Goal: Information Seeking & Learning: Learn about a topic

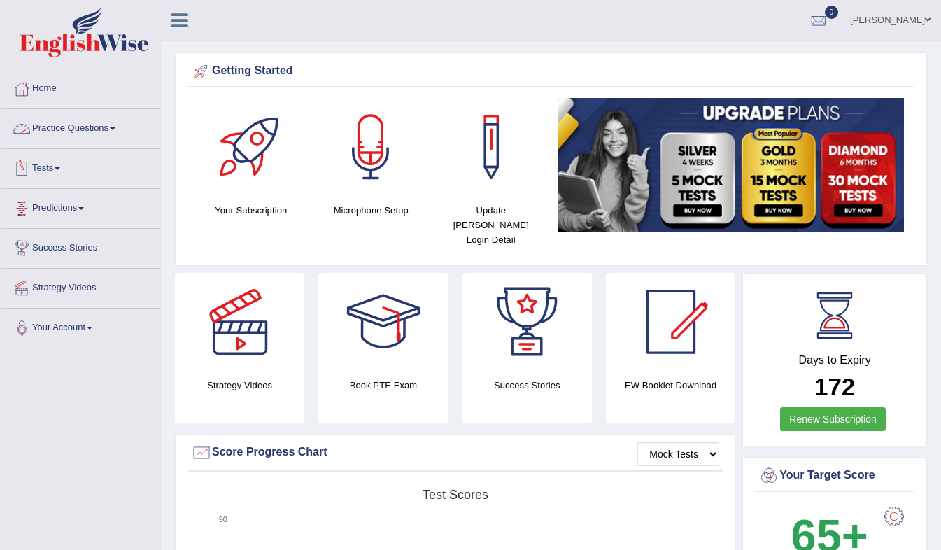
click at [93, 127] on link "Practice Questions" at bounding box center [80, 126] width 159 height 35
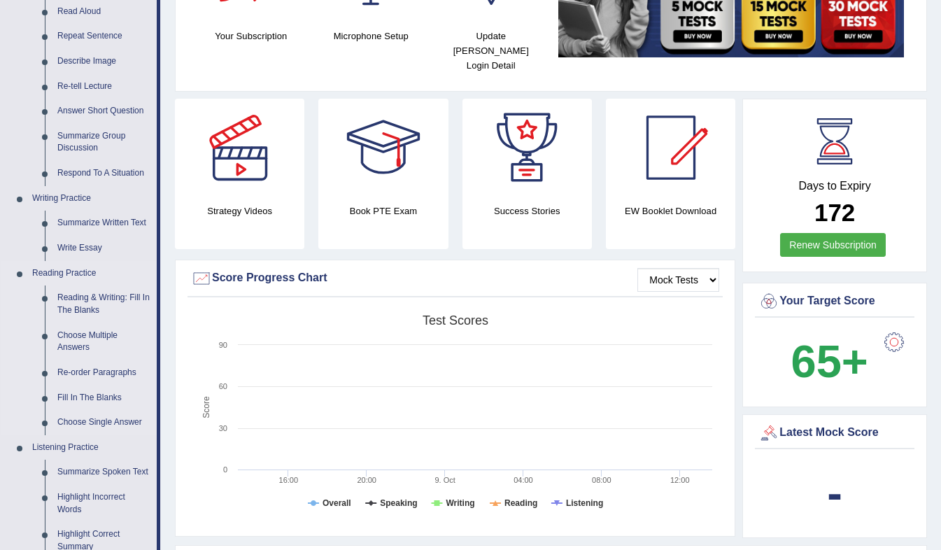
scroll to position [208, 0]
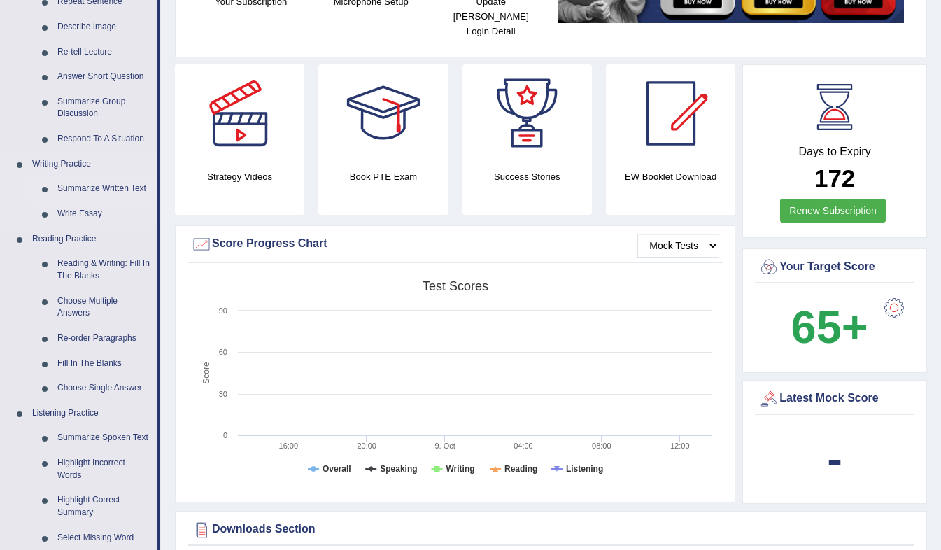
click at [95, 190] on link "Summarize Written Text" at bounding box center [104, 188] width 106 height 25
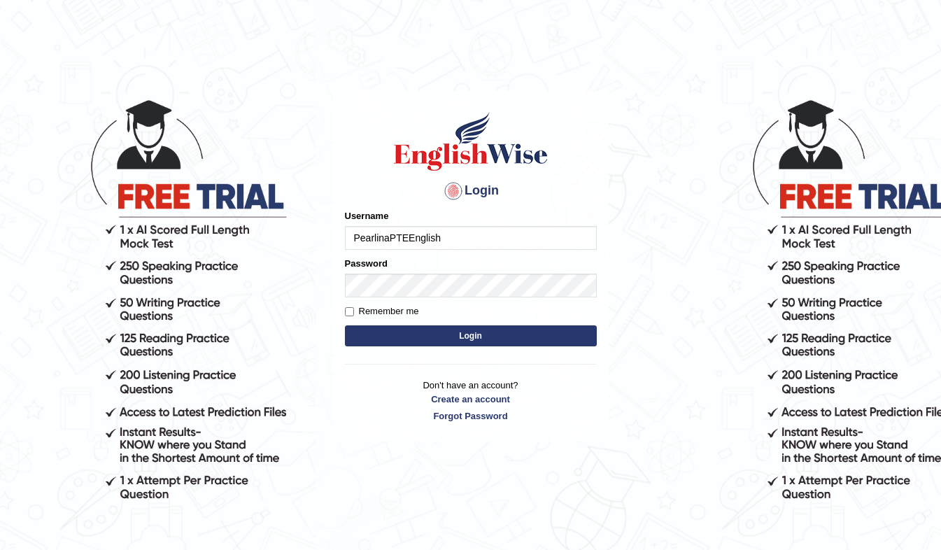
type input "PearlinaPTEEnglish"
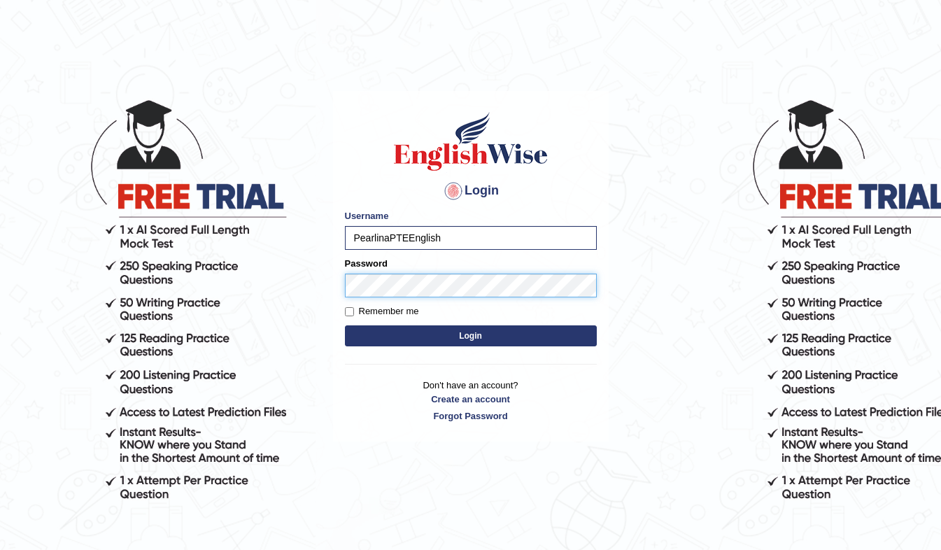
click at [345, 325] on button "Login" at bounding box center [471, 335] width 252 height 21
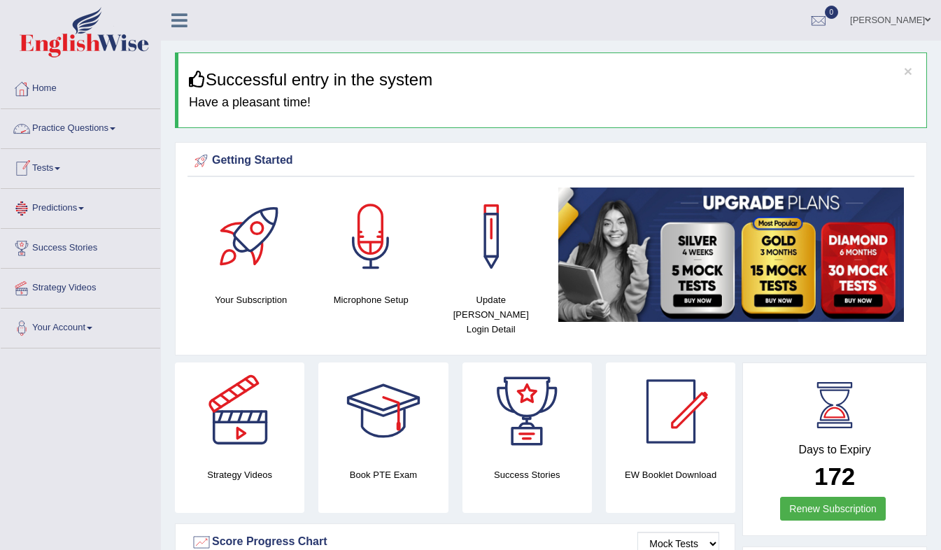
click at [73, 127] on link "Practice Questions" at bounding box center [80, 126] width 159 height 35
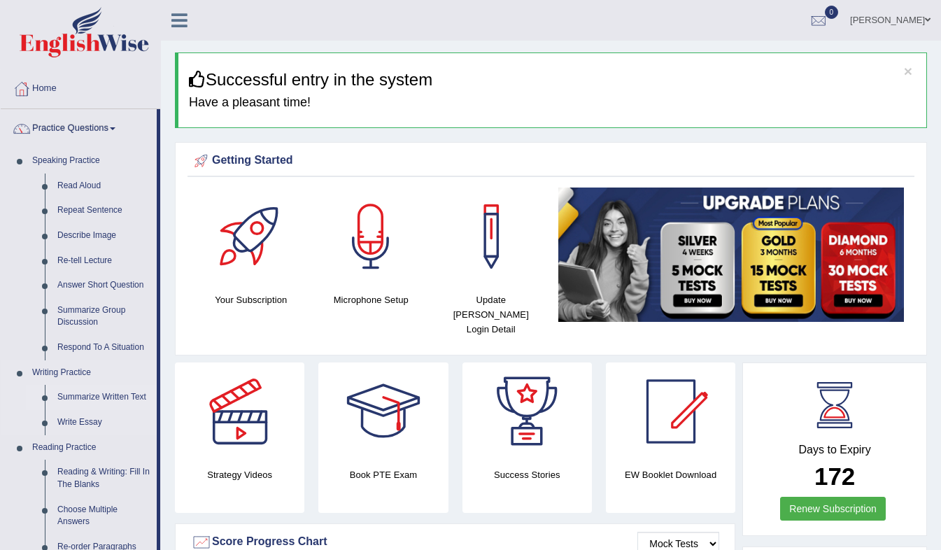
click at [86, 395] on link "Summarize Written Text" at bounding box center [104, 397] width 106 height 25
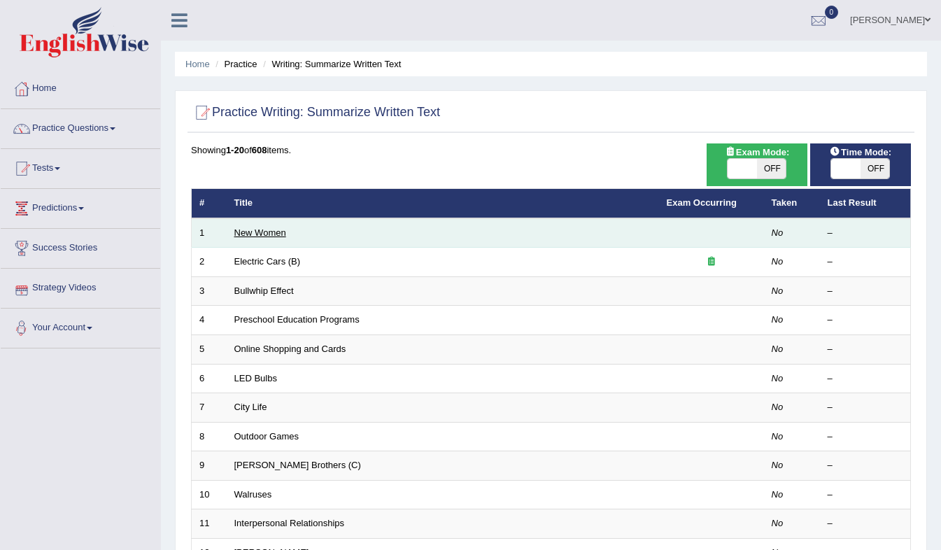
click at [254, 233] on link "New Women" at bounding box center [260, 232] width 52 height 10
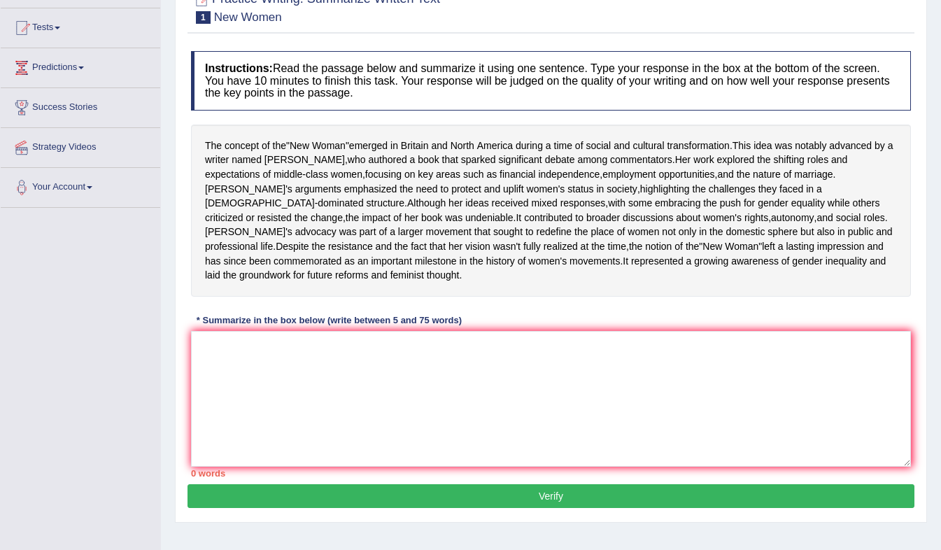
scroll to position [141, 0]
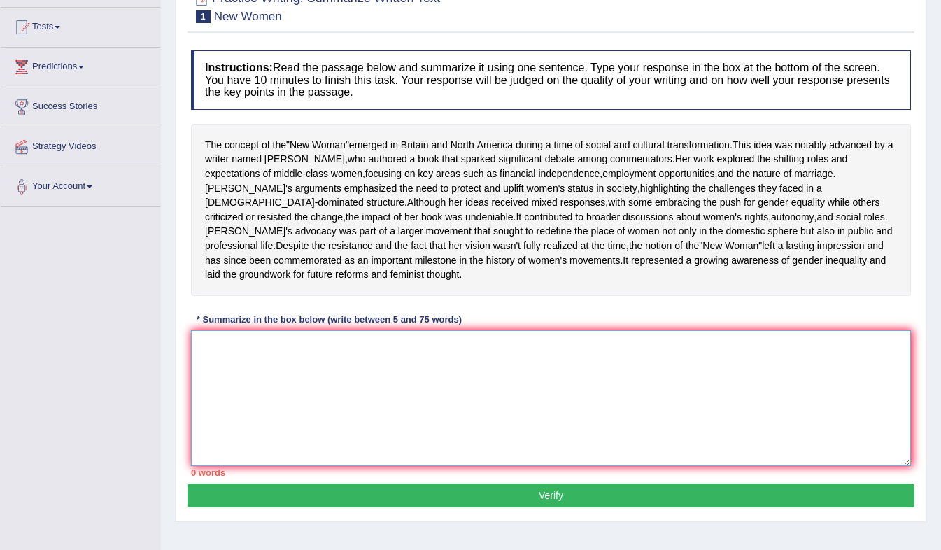
click at [213, 371] on textarea at bounding box center [551, 398] width 720 height 136
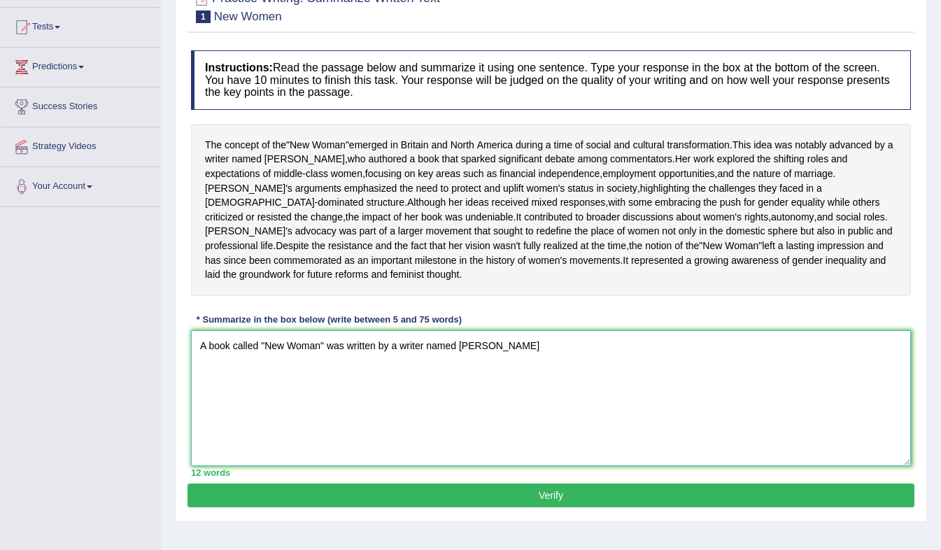
click at [369, 376] on textarea "A book called "New Woman" was written by a writer named Sarah" at bounding box center [551, 398] width 720 height 136
click at [481, 375] on textarea "A book called "New Woman" was written by a writer named Sarah" at bounding box center [551, 398] width 720 height 136
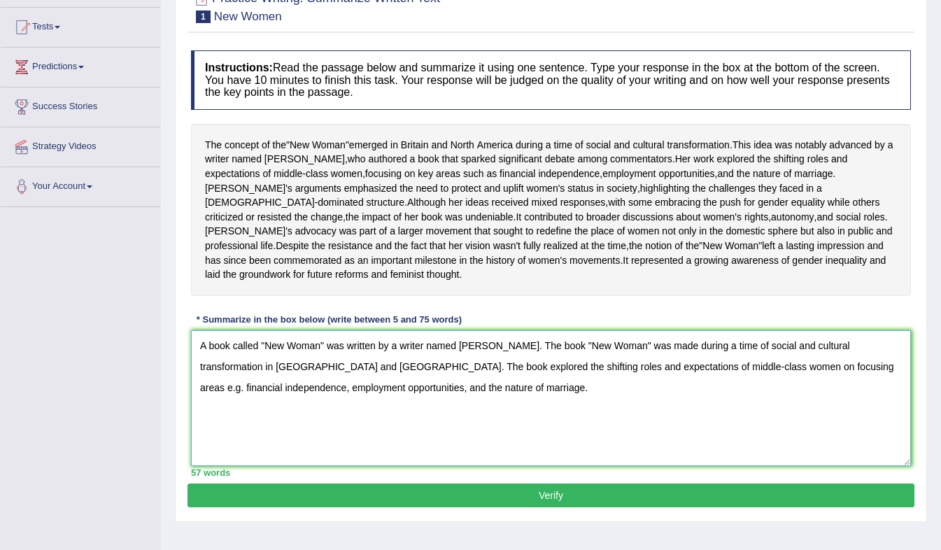
drag, startPoint x: 328, startPoint y: 399, endPoint x: 590, endPoint y: 370, distance: 263.9
click at [590, 370] on textarea "A book called "New Woman" was written by a writer named Sarah. The book "New Wo…" at bounding box center [551, 398] width 720 height 136
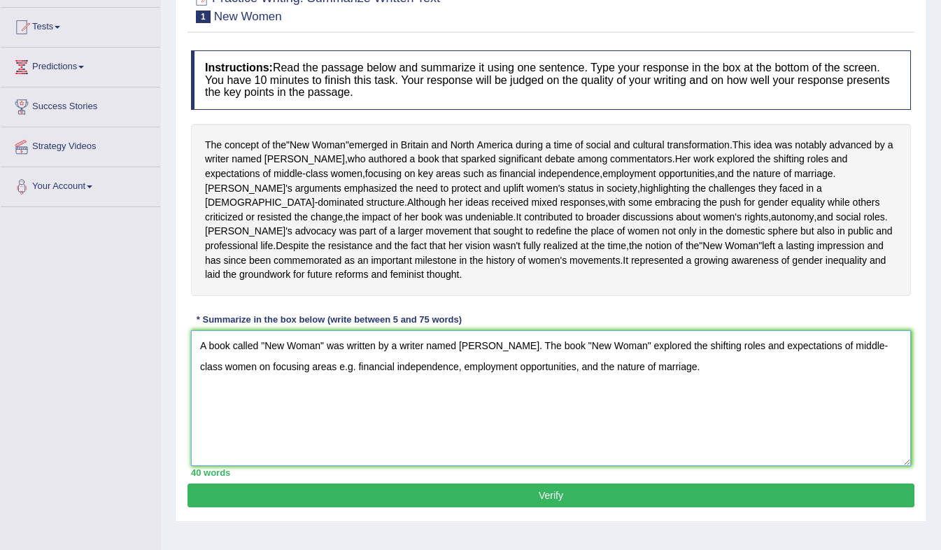
click at [653, 390] on textarea "A book called "New Woman" was written by a writer named Sarah. The book "New Wo…" at bounding box center [551, 398] width 720 height 136
click at [627, 397] on textarea "A book called "New Woman" was written by a writer named Sarah. The book "New Wo…" at bounding box center [551, 398] width 720 height 136
click at [825, 399] on textarea "A book called "New Woman" was written by a writer named Sarah. The book "New Wo…" at bounding box center [551, 398] width 720 height 136
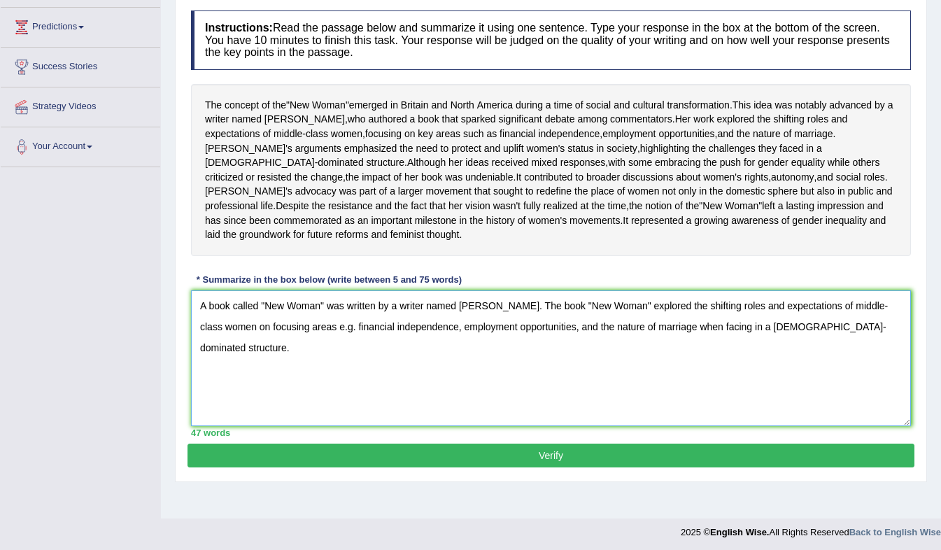
scroll to position [183, 0]
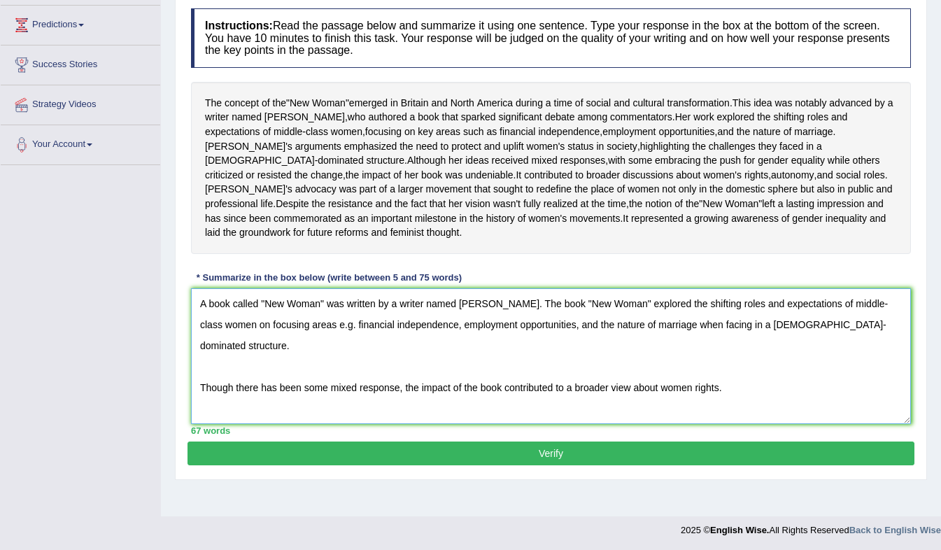
click at [835, 365] on textarea "A book called "New Woman" was written by a writer named Sarah. The book "New Wo…" at bounding box center [551, 356] width 720 height 136
click at [830, 353] on textarea "A book called "New Woman" was written by a writer named Sarah. The book "New Wo…" at bounding box center [551, 356] width 720 height 136
click at [499, 395] on textarea "A book called "New Woman" was written by a writer named Sarah. The book "New Wo…" at bounding box center [551, 356] width 720 height 136
drag, startPoint x: 733, startPoint y: 396, endPoint x: 632, endPoint y: 401, distance: 101.6
click at [632, 401] on textarea "A book called "New Woman" was written by a writer named Sarah. The book "New Wo…" at bounding box center [551, 356] width 720 height 136
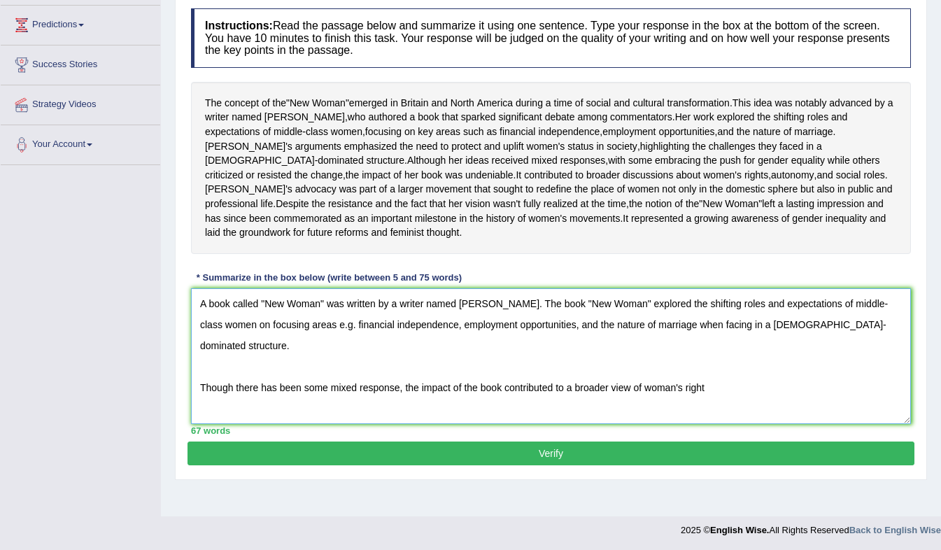
click at [398, 397] on textarea "A book called "New Woman" was written by a writer named Sarah. The book "New Wo…" at bounding box center [551, 356] width 720 height 136
click at [784, 394] on textarea "A book called "New Woman" was written by a writer named Sarah. The book "New Wo…" at bounding box center [551, 356] width 720 height 136
click at [197, 394] on textarea "A book called "New Woman" was written by a writer named Sarah. The book "New Wo…" at bounding box center [551, 356] width 720 height 136
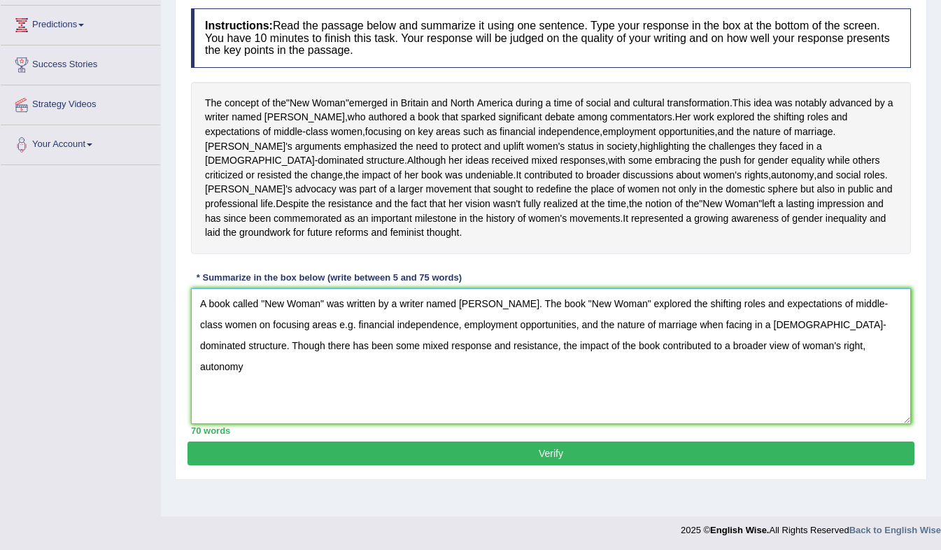
click at [753, 378] on textarea "A book called "New Woman" was written by a writer named Sarah. The book "New Wo…" at bounding box center [551, 356] width 720 height 136
click at [818, 357] on textarea "A book called "New Woman" was written by a writer named Sarah. The book "New Wo…" at bounding box center [551, 356] width 720 height 136
click at [810, 396] on textarea "A book called "New Woman" was written by a writer named Sarah. The book "New Wo…" at bounding box center [551, 356] width 720 height 136
click at [825, 379] on textarea "A book called "New Woman" was written by a writer named Sarah. The book "New Wo…" at bounding box center [551, 356] width 720 height 136
drag, startPoint x: 813, startPoint y: 380, endPoint x: 690, endPoint y: 391, distance: 122.9
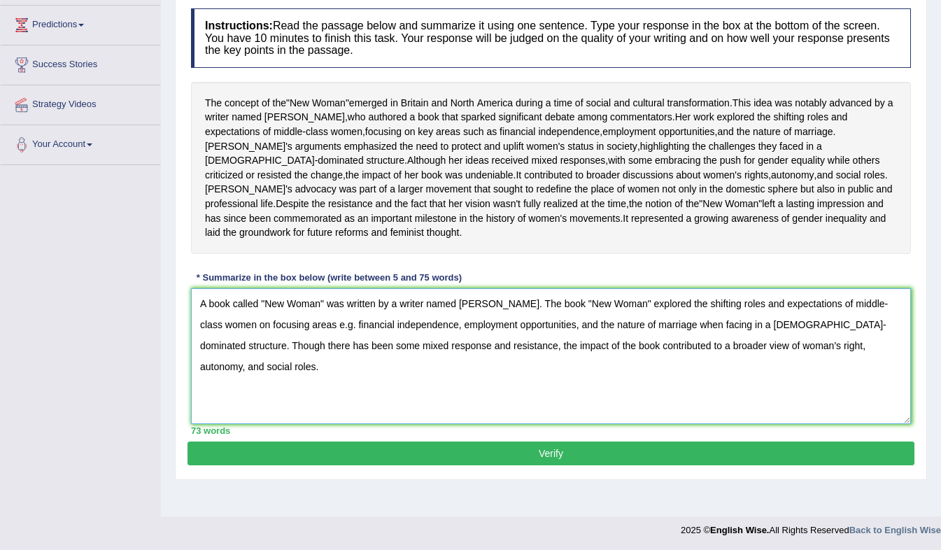
click at [690, 391] on textarea "A book called "New Woman" was written by a writer named Sarah. The book "New Wo…" at bounding box center [551, 356] width 720 height 136
type textarea "A book called "New Woman" was written by a writer named Sarah. The book "New Wo…"
click at [794, 465] on button "Verify" at bounding box center [550, 453] width 727 height 24
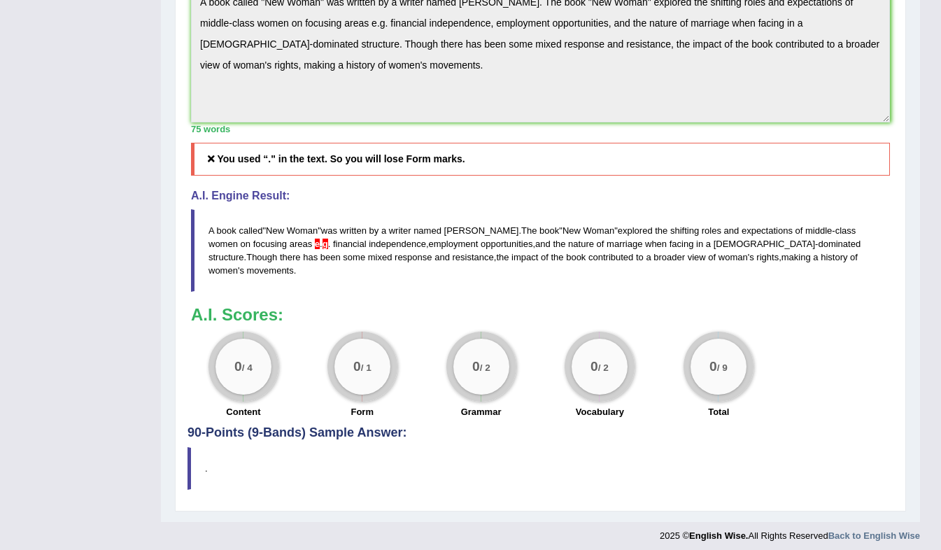
scroll to position [502, 0]
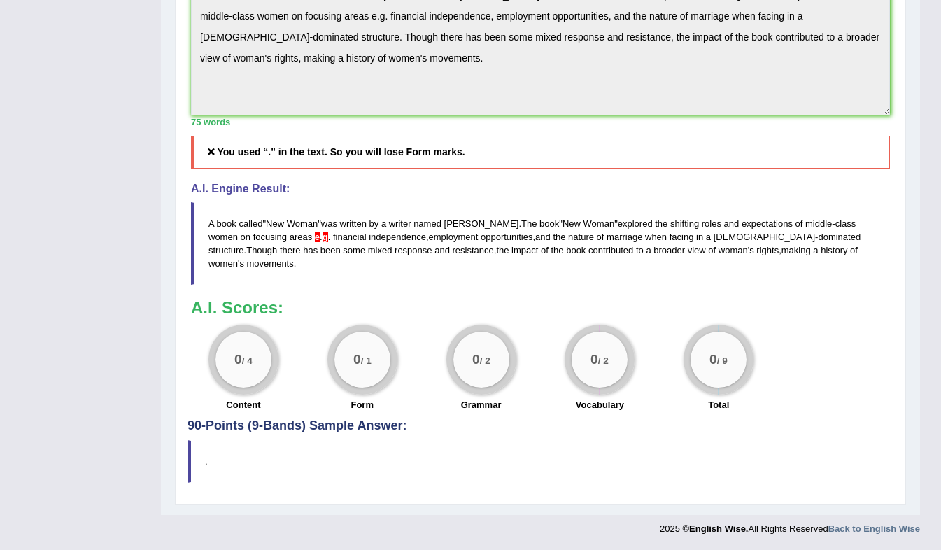
click at [304, 439] on div "Practice Writing: Summarize Written Text 1 New Women Instructions: Read the pas…" at bounding box center [540, 75] width 731 height 858
click at [285, 428] on h4 "90-Points (9-Bands) Sample Answer:" at bounding box center [540, 71] width 706 height 723
click at [259, 455] on blockquote "." at bounding box center [540, 461] width 706 height 43
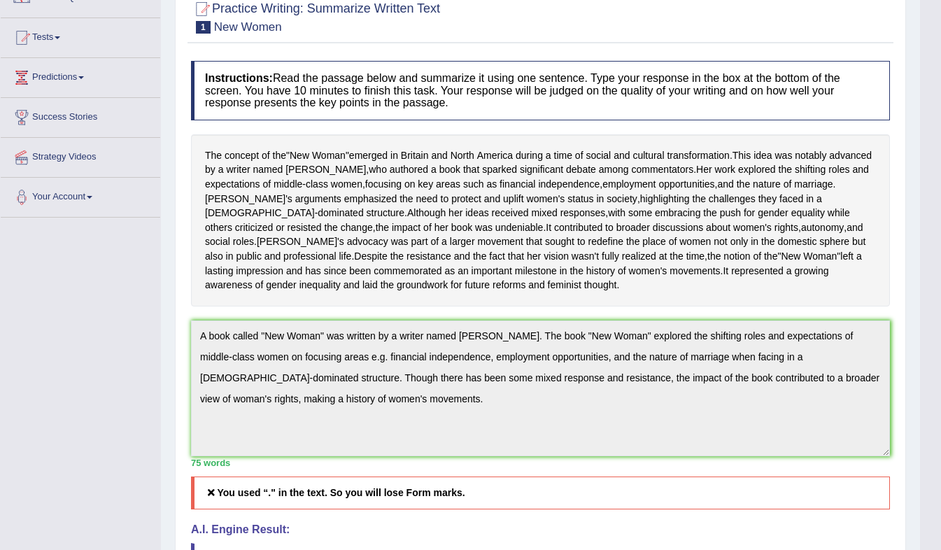
scroll to position [0, 0]
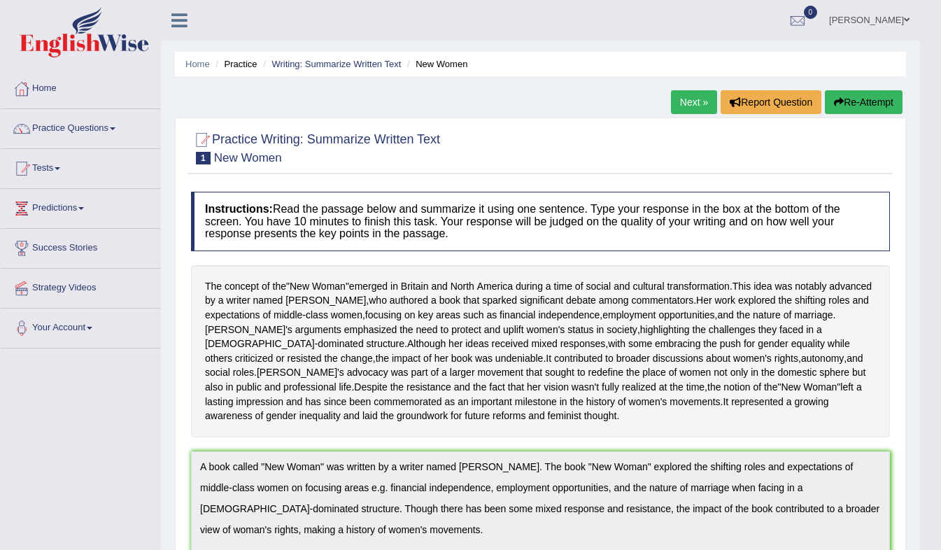
click at [681, 108] on link "Next »" at bounding box center [694, 102] width 46 height 24
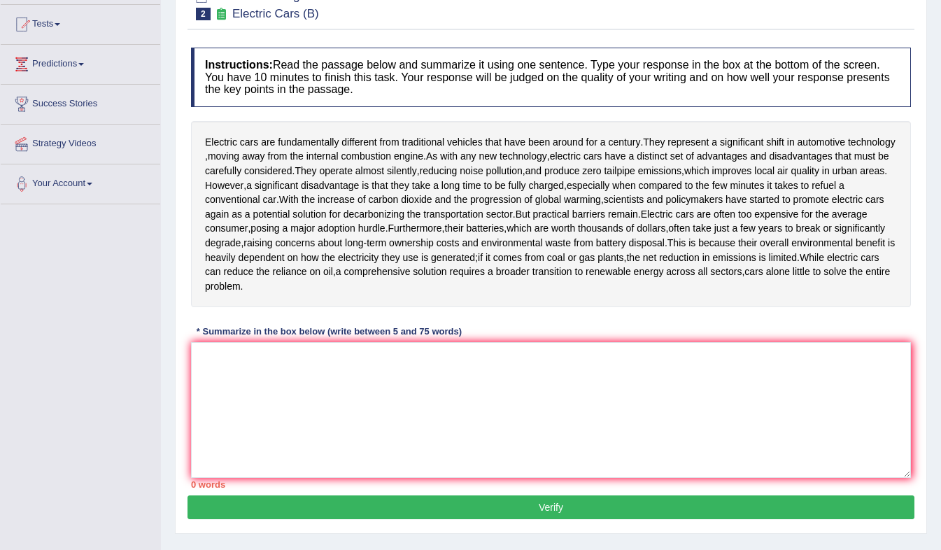
scroll to position [144, 0]
click at [388, 397] on textarea at bounding box center [551, 410] width 720 height 136
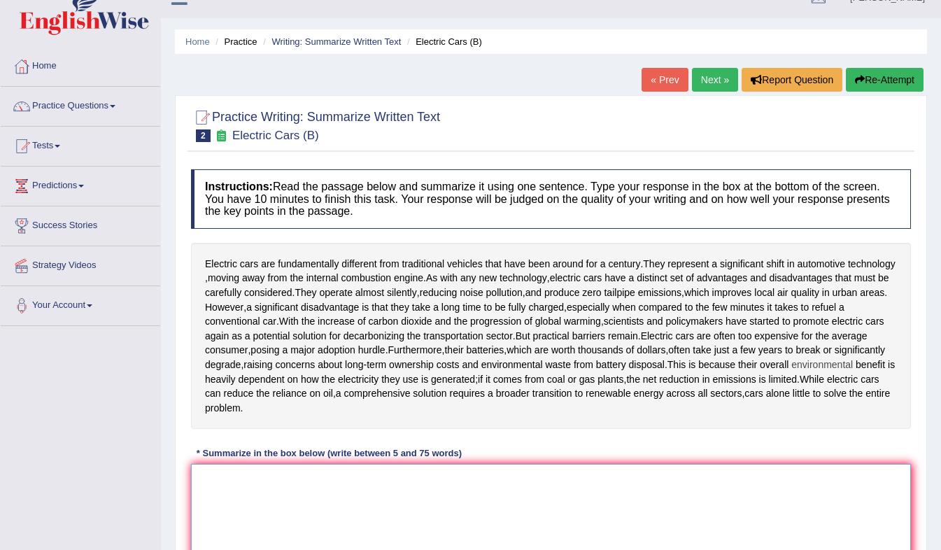
scroll to position [0, 0]
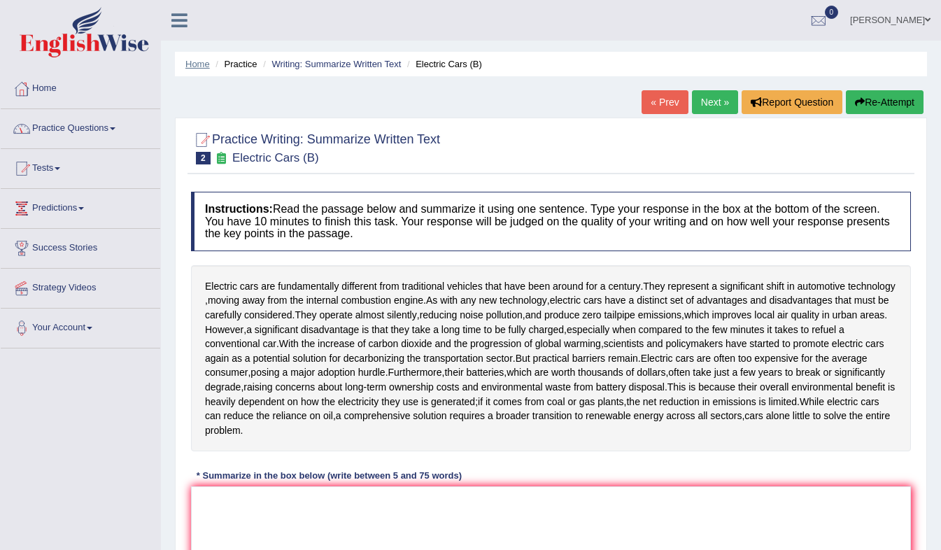
click at [199, 60] on link "Home" at bounding box center [197, 64] width 24 height 10
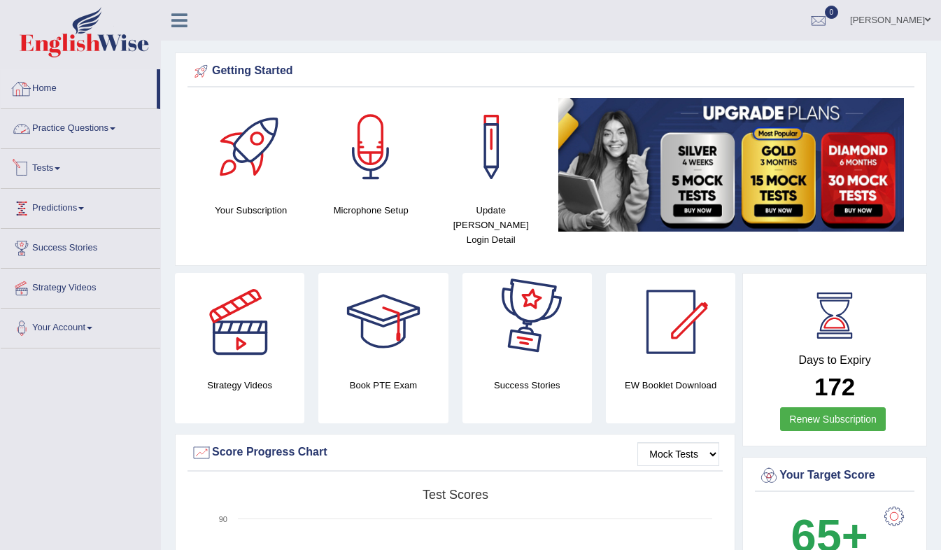
click at [83, 126] on link "Practice Questions" at bounding box center [80, 126] width 159 height 35
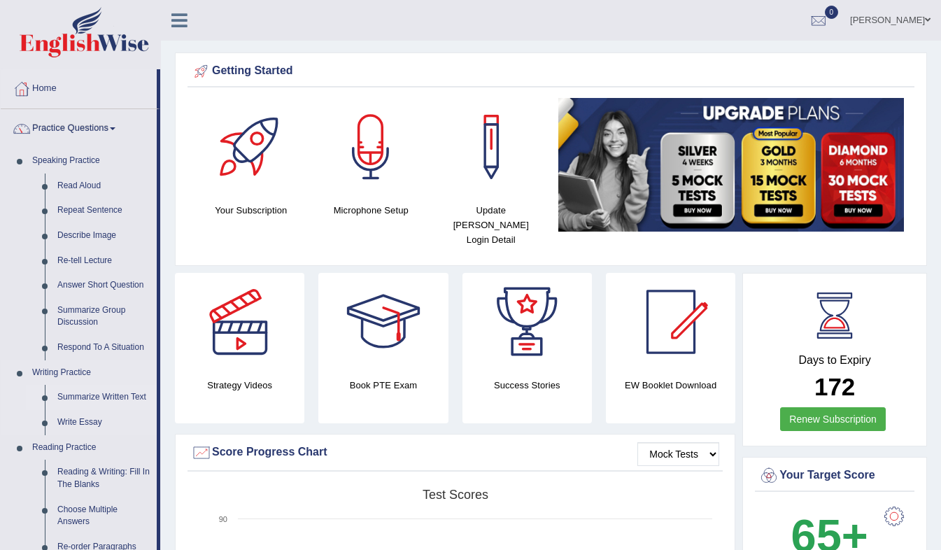
click at [92, 394] on link "Summarize Written Text" at bounding box center [104, 397] width 106 height 25
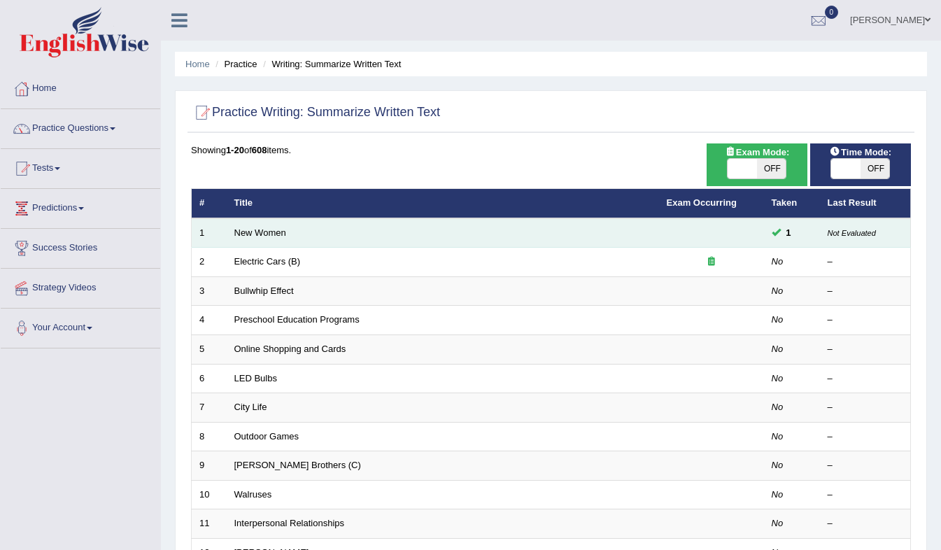
click at [854, 231] on small "Not Evaluated" at bounding box center [851, 233] width 48 height 8
click at [267, 239] on td "New Women" at bounding box center [443, 232] width 432 height 29
click at [267, 231] on link "New Women" at bounding box center [260, 232] width 52 height 10
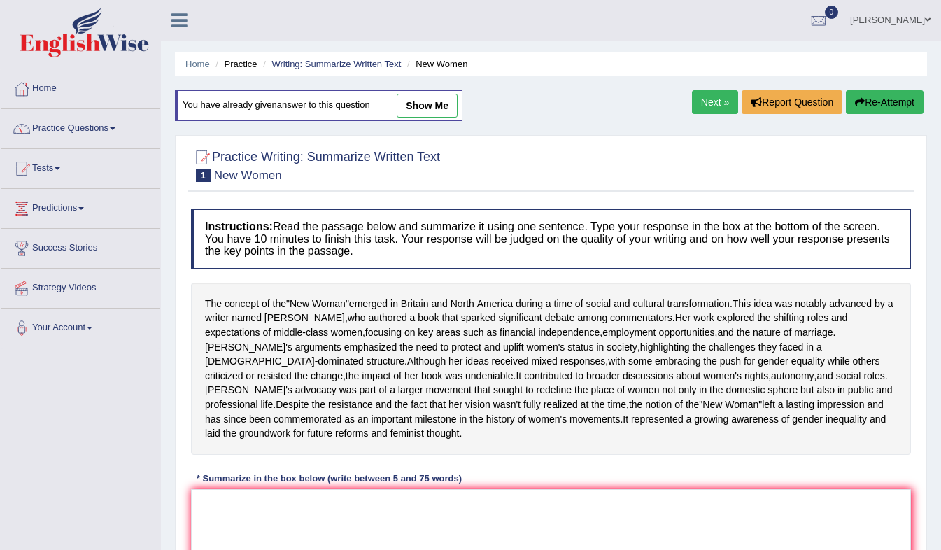
click at [411, 108] on link "show me" at bounding box center [427, 106] width 61 height 24
type textarea "A book called "New Woman" was written by a writer named [PERSON_NAME]. The book…"
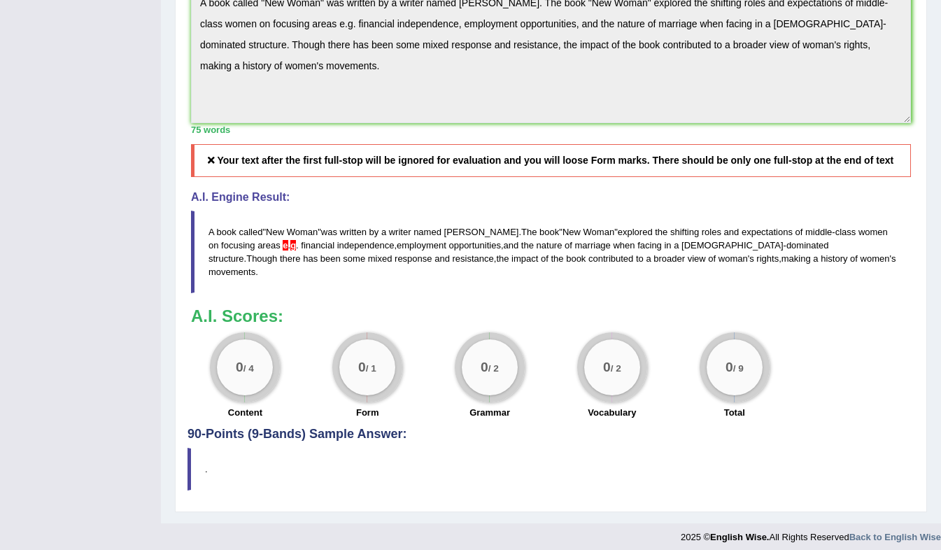
scroll to position [515, 0]
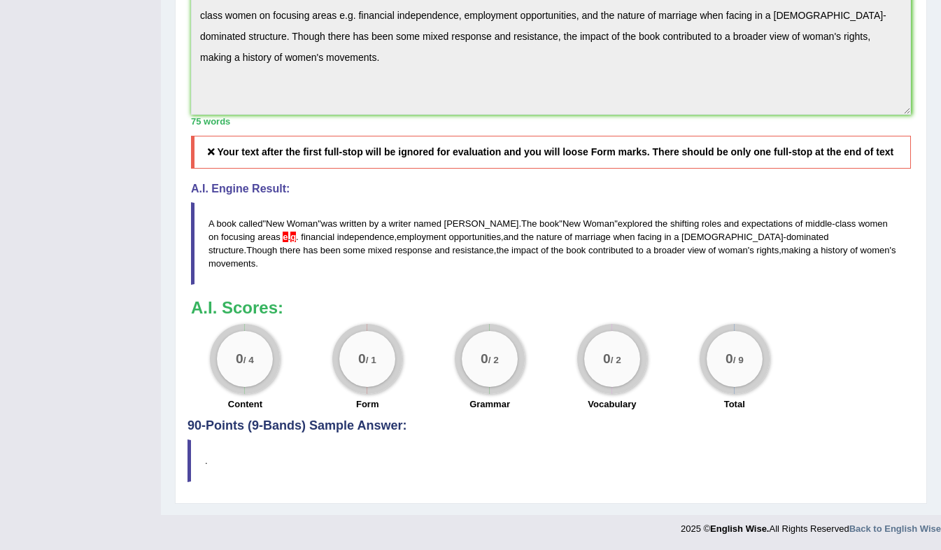
click at [325, 482] on blockquote "." at bounding box center [550, 460] width 727 height 43
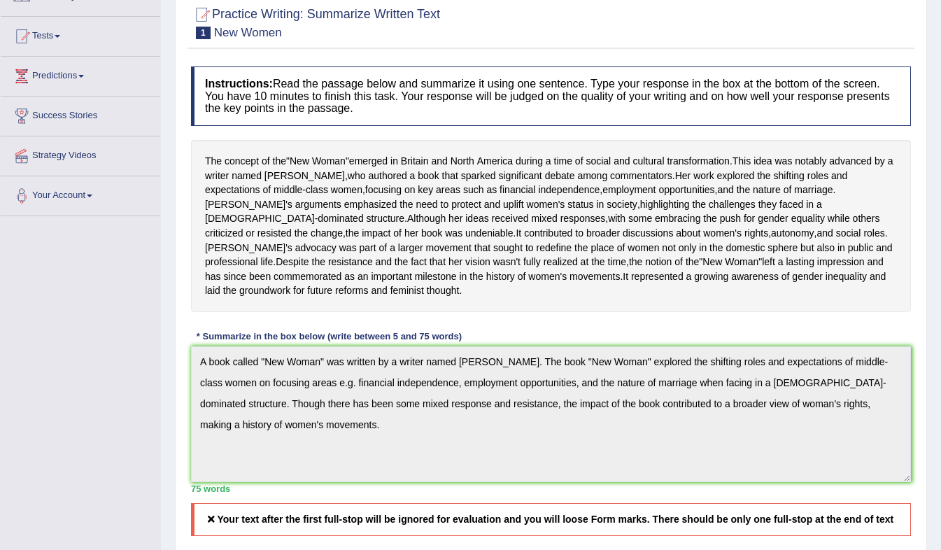
scroll to position [0, 0]
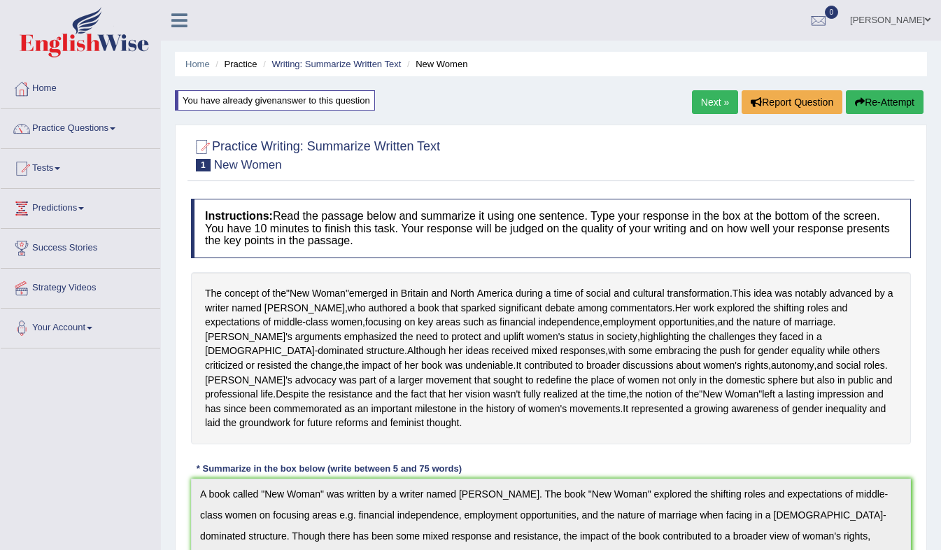
click at [892, 102] on button "Re-Attempt" at bounding box center [885, 102] width 78 height 24
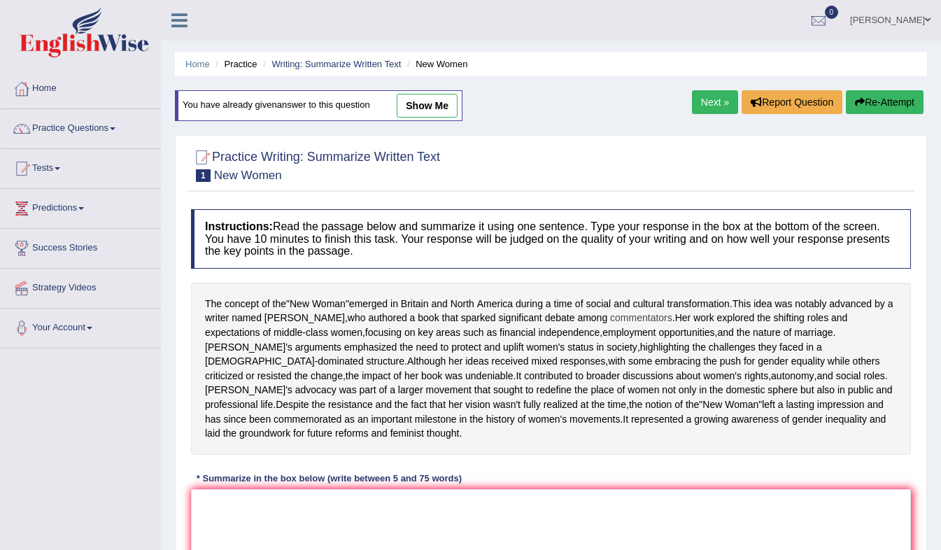
scroll to position [206, 0]
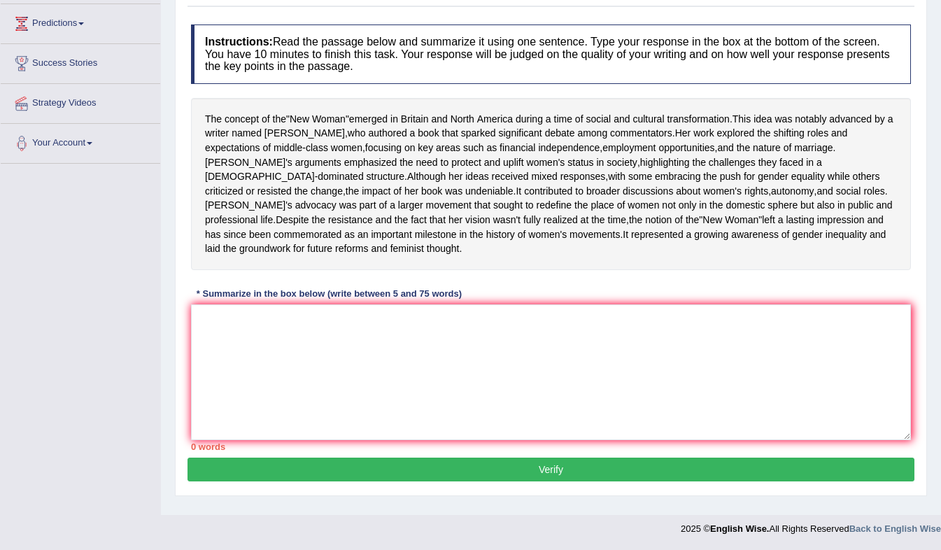
click at [475, 308] on div "Instructions: Read the passage below and summarize it using one sentence. Type …" at bounding box center [550, 237] width 727 height 440
click at [457, 341] on textarea at bounding box center [551, 372] width 720 height 136
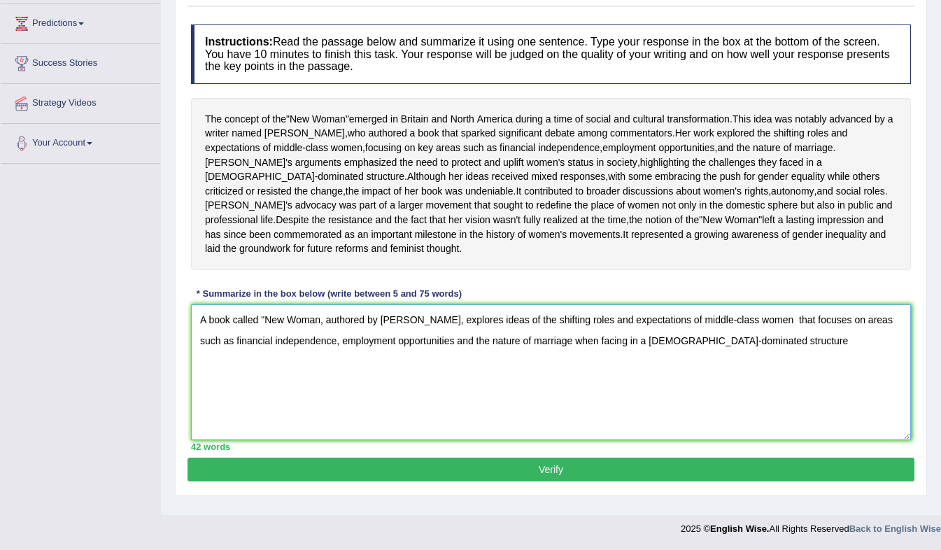
click at [740, 327] on textarea "A book called "New Woman, authored by Sarah, explores ideas of the shifting rol…" at bounding box center [551, 372] width 720 height 136
click at [735, 354] on textarea "A book called "New Woman, authored by Sarah, explores ideas of the shifting rol…" at bounding box center [551, 372] width 720 height 136
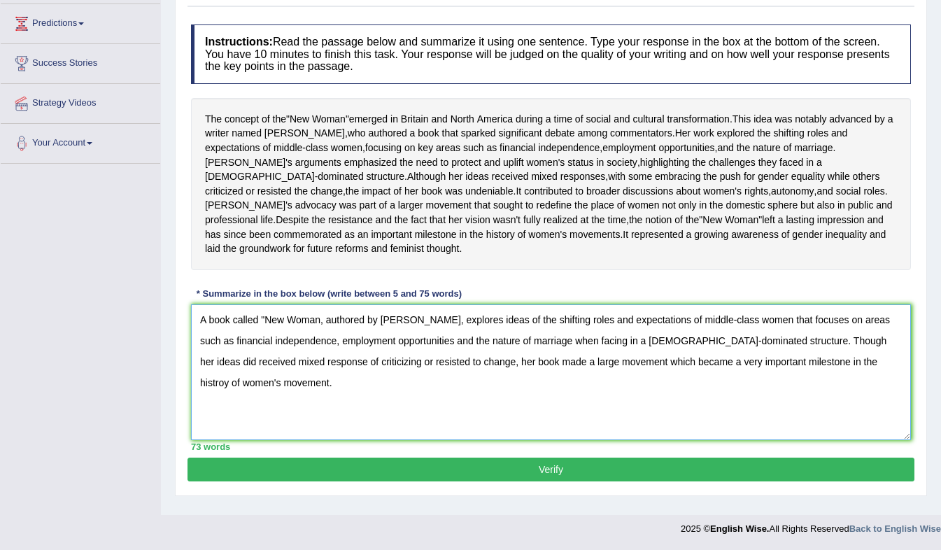
type textarea "A book called "New Woman, authored by Sarah, explores ideas of the shifting rol…"
click at [506, 476] on button "Verify" at bounding box center [550, 469] width 727 height 24
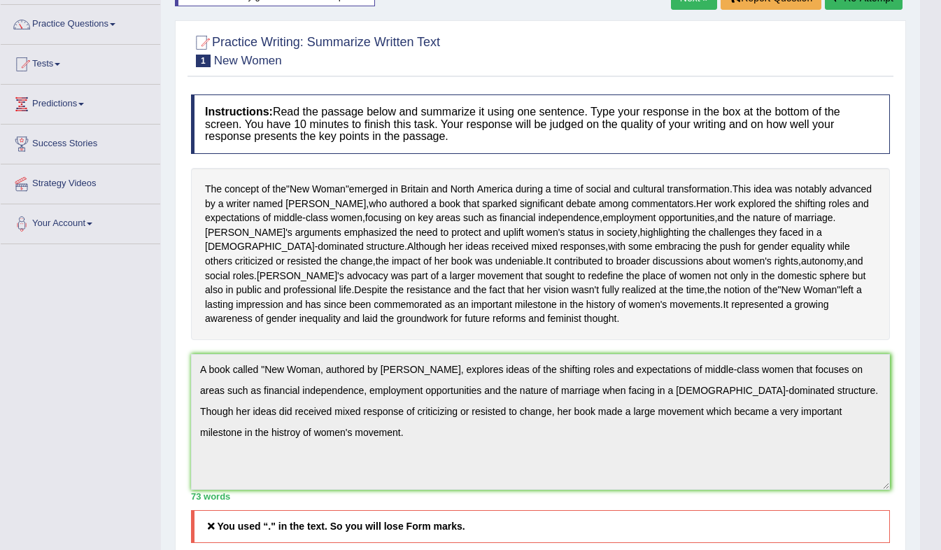
scroll to position [0, 0]
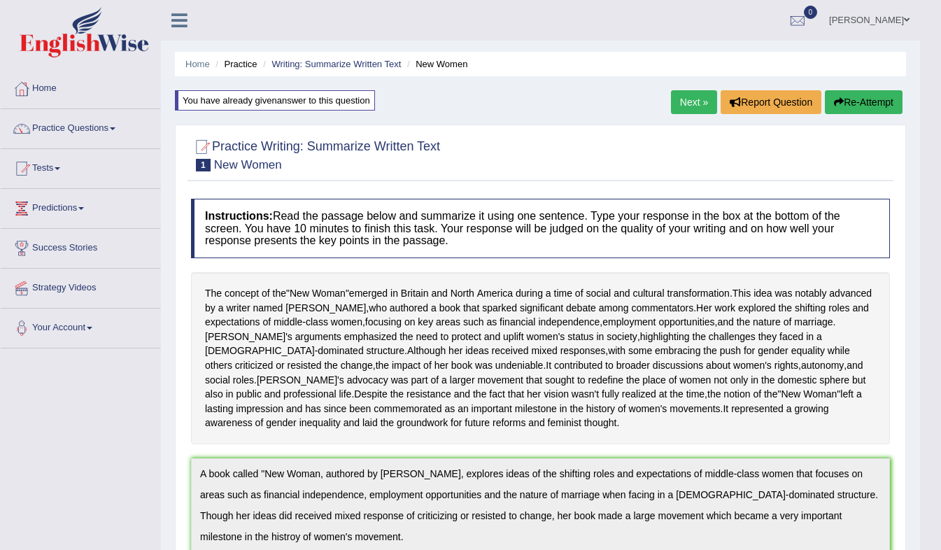
click at [852, 102] on button "Re-Attempt" at bounding box center [864, 102] width 78 height 24
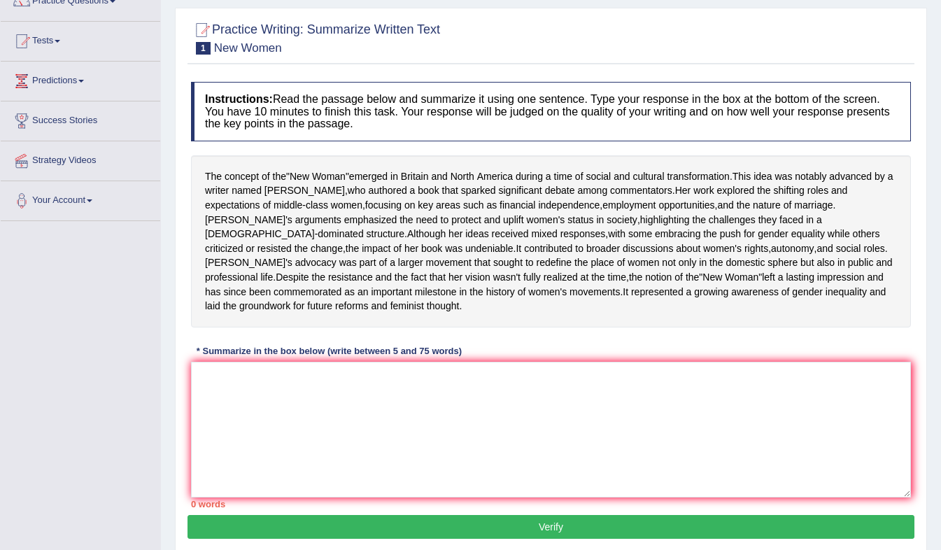
scroll to position [132, 0]
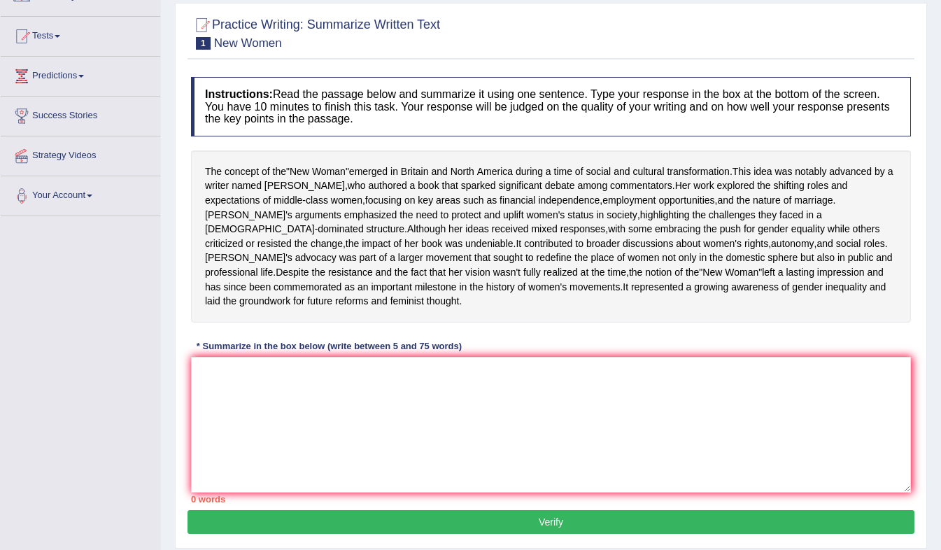
click at [237, 385] on div "Instructions: Read the passage below and summarize it using one sentence. Type …" at bounding box center [550, 290] width 727 height 440
click at [238, 394] on textarea at bounding box center [551, 425] width 720 height 136
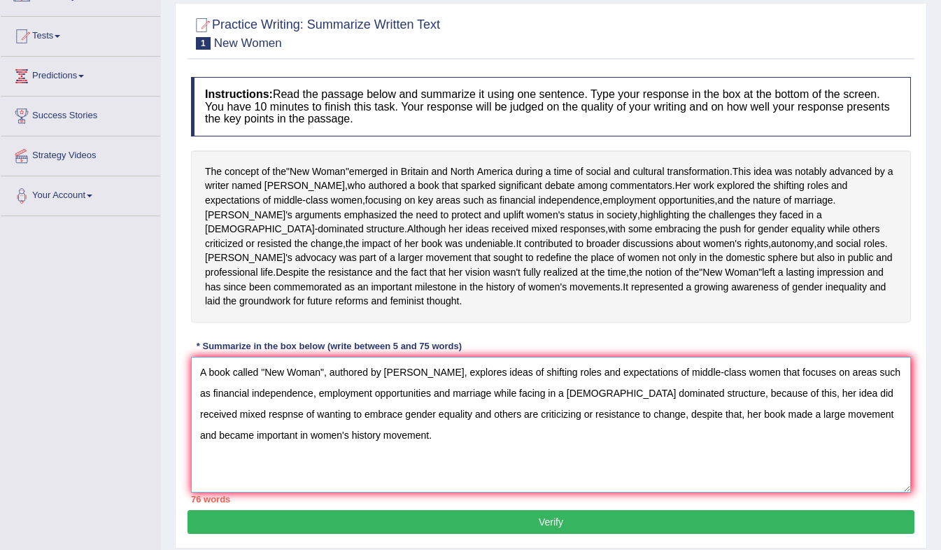
drag, startPoint x: 856, startPoint y: 406, endPoint x: 826, endPoint y: 406, distance: 30.1
click at [826, 406] on textarea "A book called "New Woman", authored by Sarah, explores ideas of shifting roles …" at bounding box center [551, 425] width 720 height 136
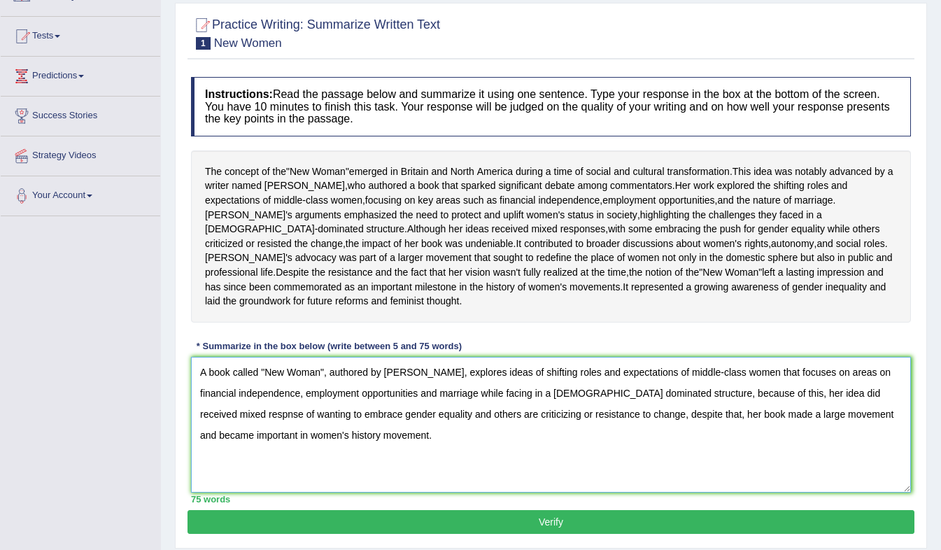
scroll to position [206, 0]
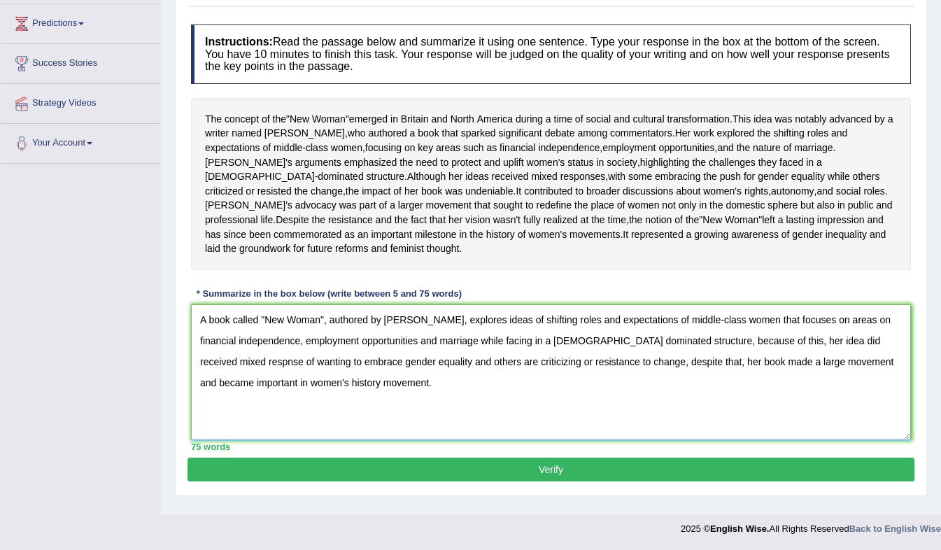
type textarea "A book called "New Woman", authored by Sarah, explores ideas of shifting roles …"
click at [529, 481] on button "Verify" at bounding box center [550, 469] width 727 height 24
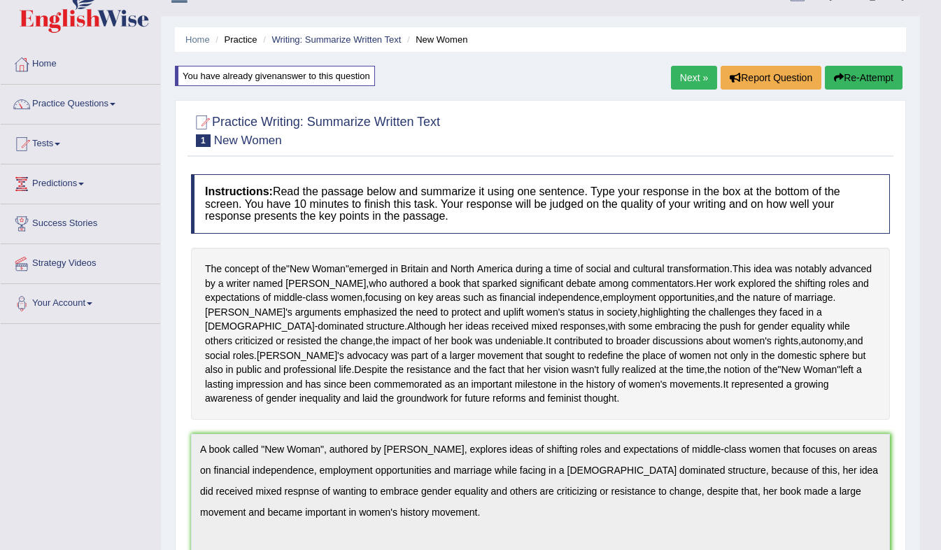
scroll to position [17, 0]
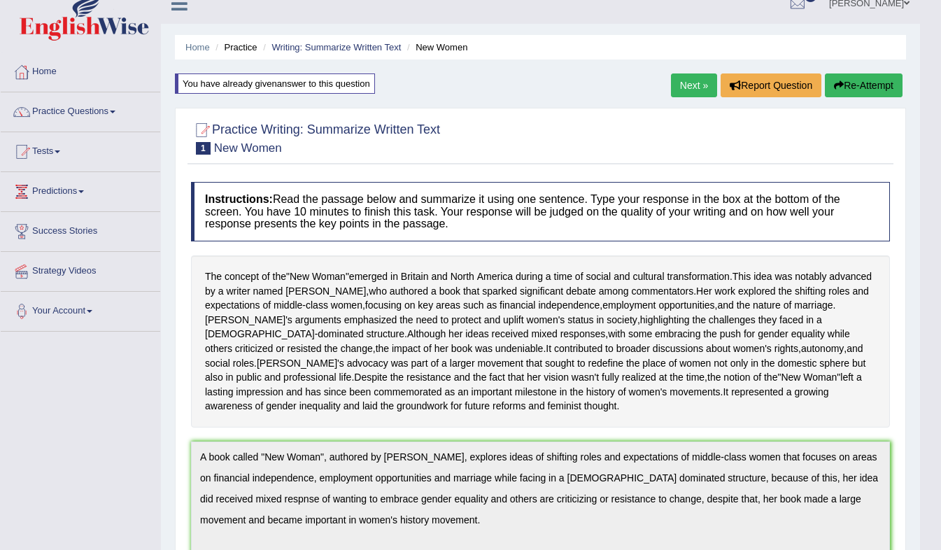
click at [686, 71] on div "Home Practice Writing: Summarize Written Text New Women You have already given …" at bounding box center [540, 479] width 759 height 993
click at [686, 85] on link "Next »" at bounding box center [694, 85] width 46 height 24
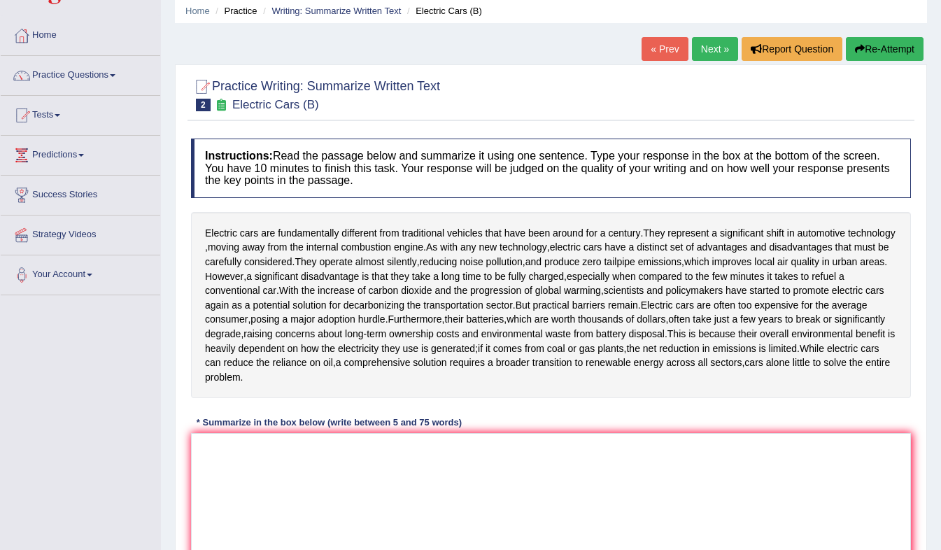
scroll to position [55, 0]
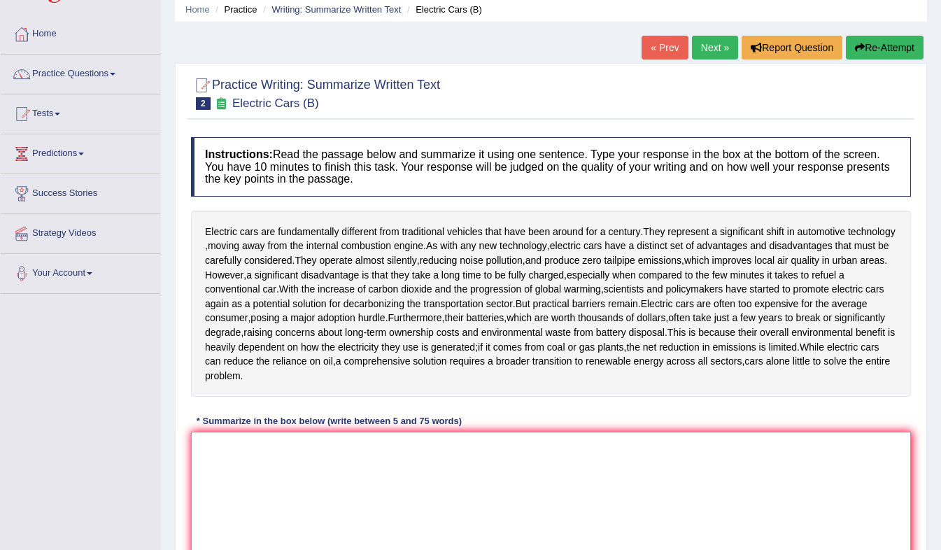
click at [474, 450] on textarea at bounding box center [551, 500] width 720 height 136
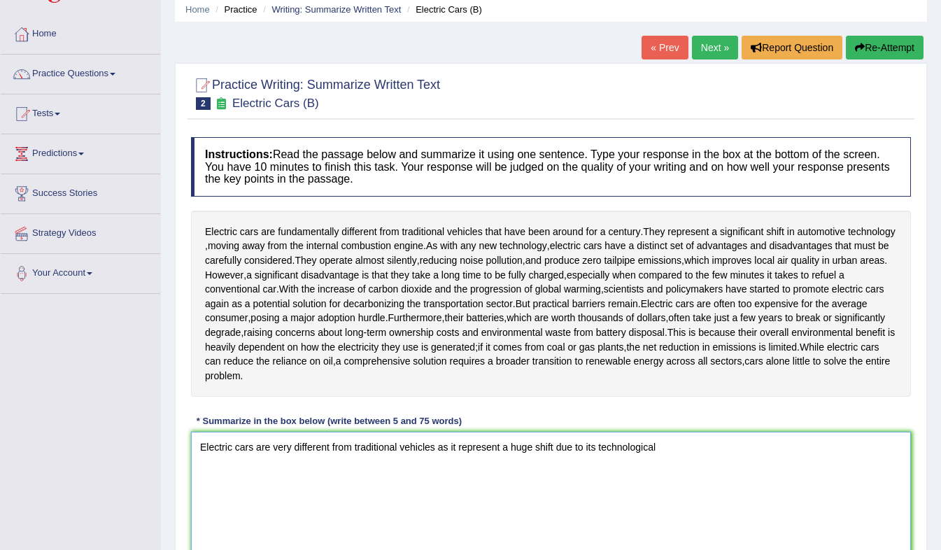
click at [436, 449] on textarea "Electric cars are very different from traditional vehicles as it represent a hu…" at bounding box center [551, 500] width 720 height 136
click at [502, 448] on textarea "Electric cars are very different from traditional vehicles as it represent a hu…" at bounding box center [551, 500] width 720 height 136
click at [676, 446] on textarea "Electric cars are very different from traditional vehicles as it represent a hu…" at bounding box center [551, 500] width 720 height 136
drag, startPoint x: 555, startPoint y: 449, endPoint x: 695, endPoint y: 443, distance: 139.3
click at [695, 443] on textarea "Electric cars are very different from traditional vehicles as it represent a hu…" at bounding box center [551, 500] width 720 height 136
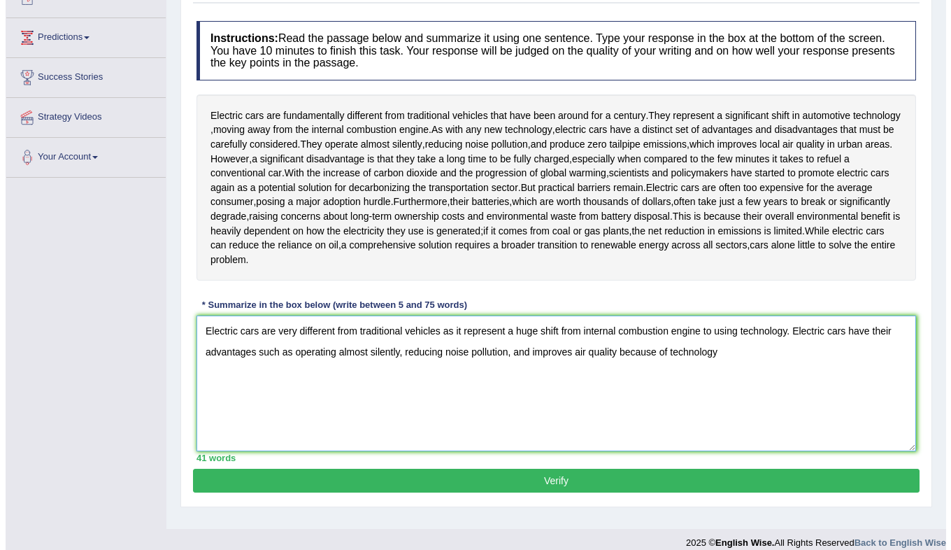
scroll to position [171, 0]
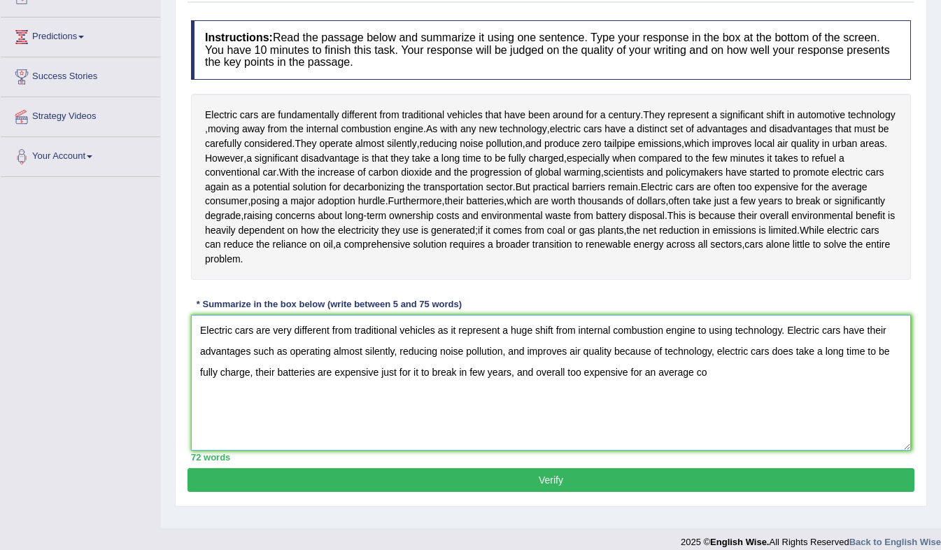
click at [254, 374] on textarea "Electric cars are very different from traditional vehicles as it represent a hu…" at bounding box center [551, 383] width 720 height 136
click at [371, 373] on textarea "Electric cars are very different from traditional vehicles as it represent a hu…" at bounding box center [551, 383] width 720 height 136
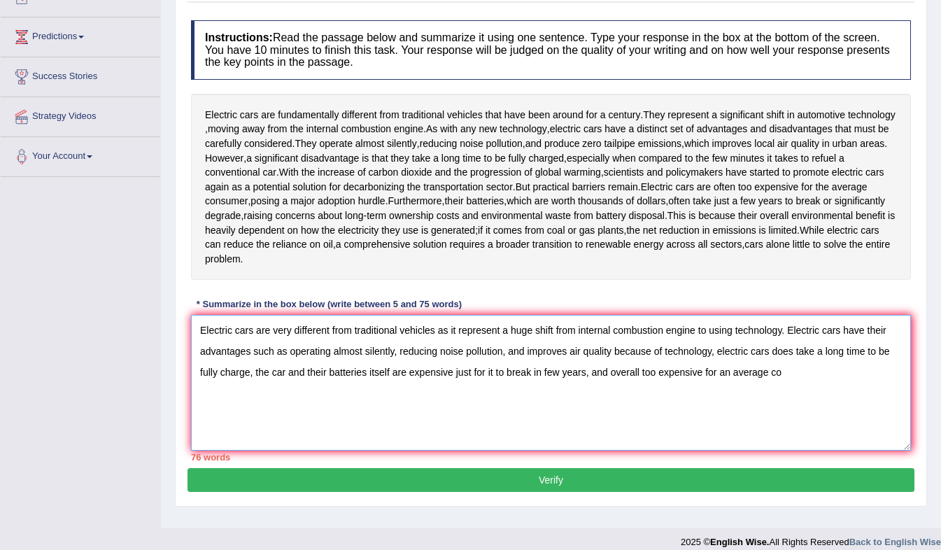
drag, startPoint x: 453, startPoint y: 371, endPoint x: 837, endPoint y: 365, distance: 384.7
click at [837, 365] on textarea "Electric cars are very different from traditional vehicles as it represent a hu…" at bounding box center [551, 383] width 720 height 136
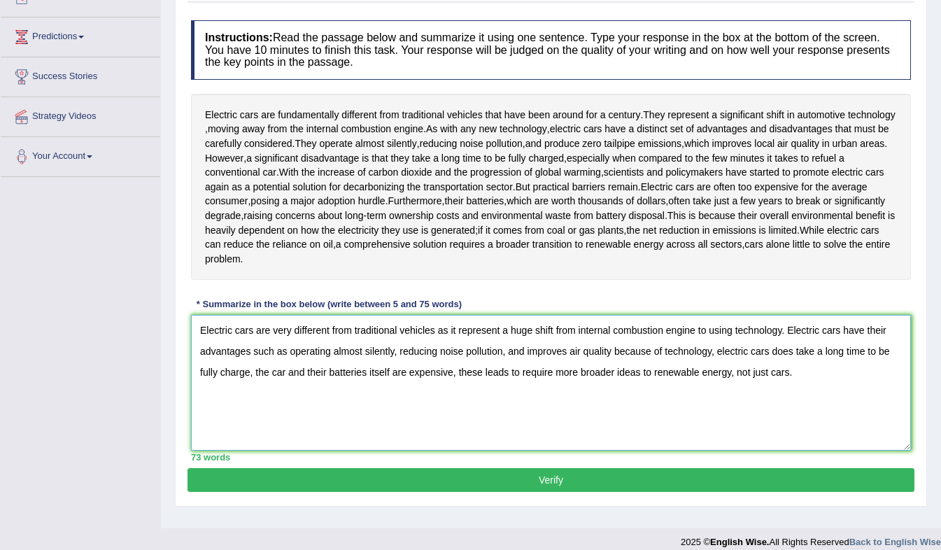
type textarea "Electric cars are very different from traditional vehicles as it represent a hu…"
click at [743, 481] on button "Verify" at bounding box center [550, 480] width 727 height 24
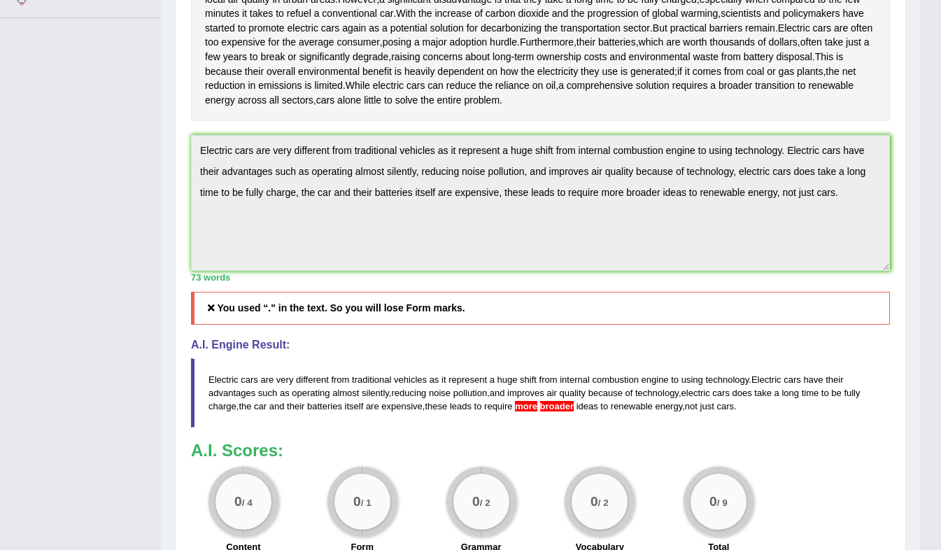
scroll to position [0, 0]
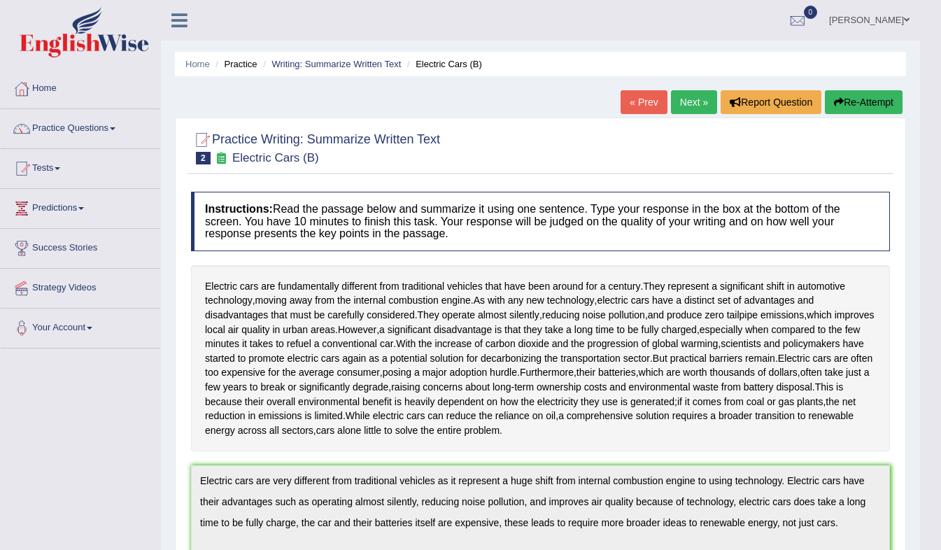
click at [854, 101] on button "Re-Attempt" at bounding box center [864, 102] width 78 height 24
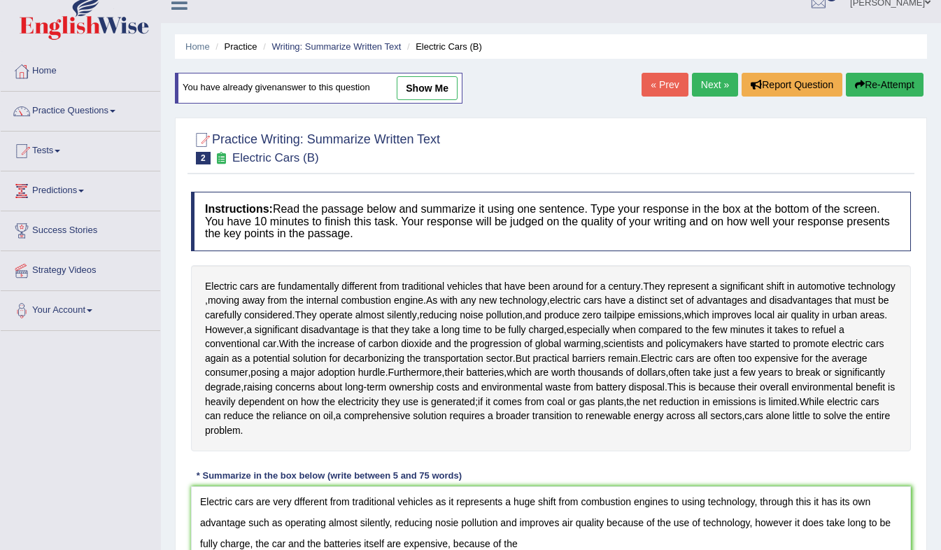
scroll to position [192, 0]
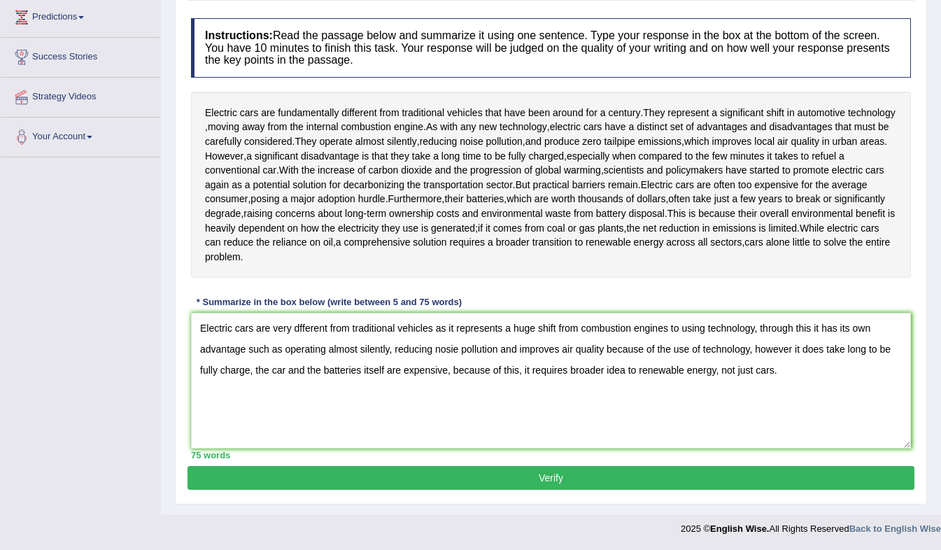
type textarea "Electric cars are very dfferent from traditional vehicles as it represents a hu…"
click at [320, 472] on button "Verify" at bounding box center [550, 478] width 727 height 24
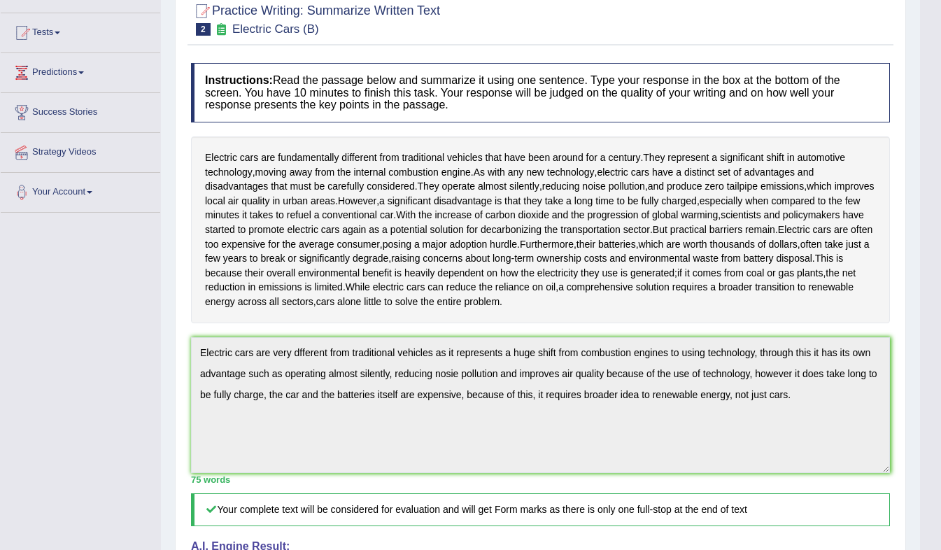
scroll to position [0, 0]
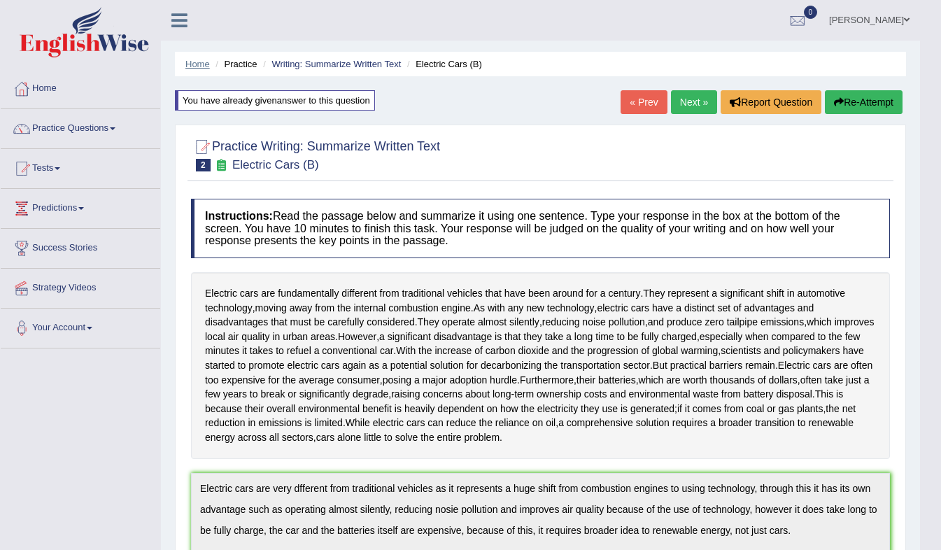
click at [199, 60] on link "Home" at bounding box center [197, 64] width 24 height 10
